Goal: Navigation & Orientation: Find specific page/section

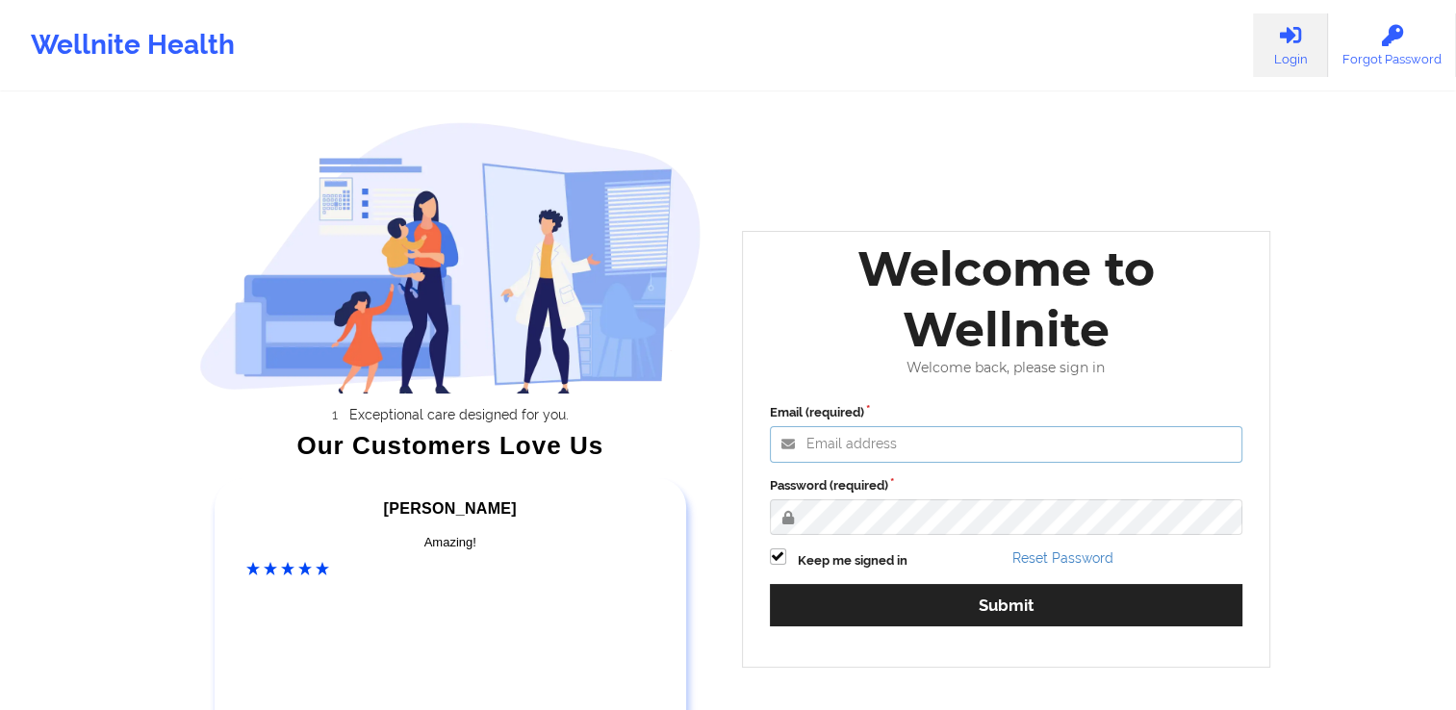
click at [893, 441] on input "Email (required)" at bounding box center [1007, 444] width 474 height 37
type input "[PERSON_NAME][EMAIL_ADDRESS][DOMAIN_NAME]"
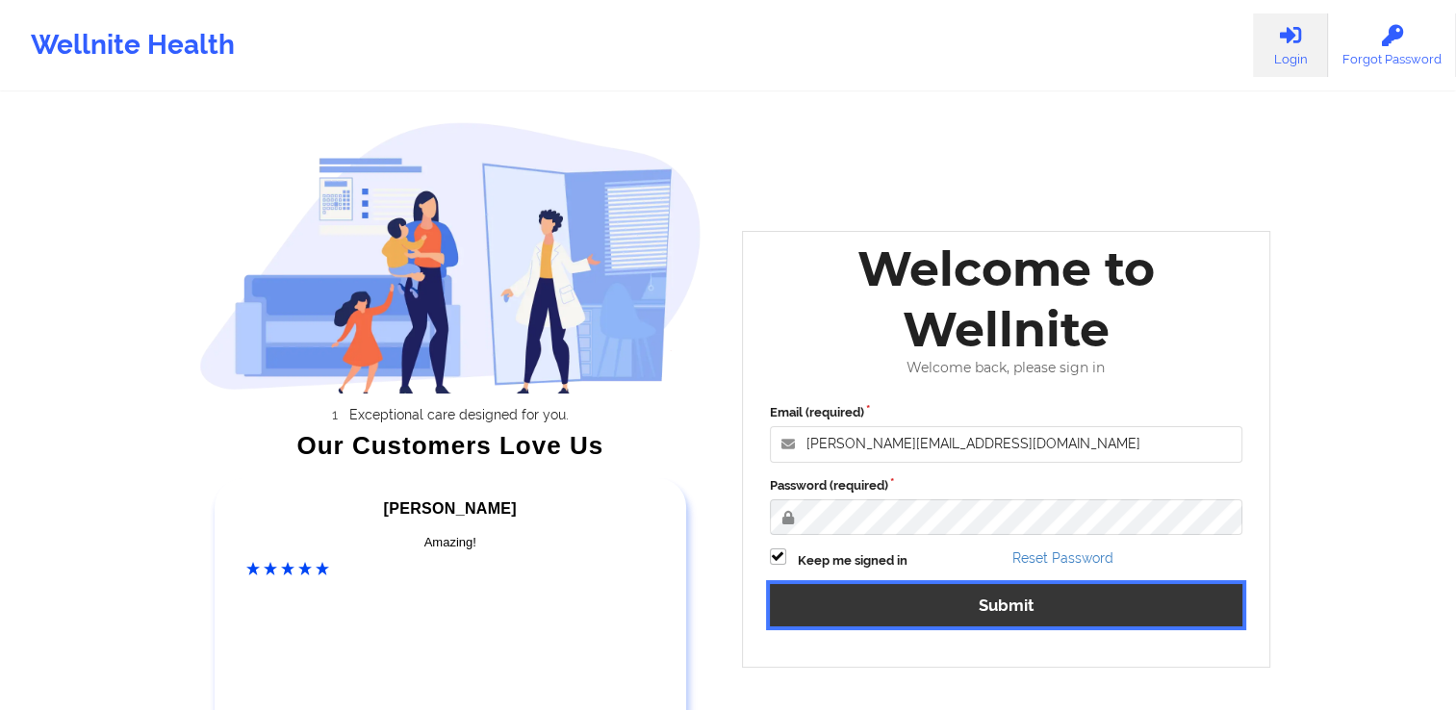
click at [979, 613] on button "Submit" at bounding box center [1007, 604] width 474 height 41
